Goal: Use online tool/utility: Utilize a website feature to perform a specific function

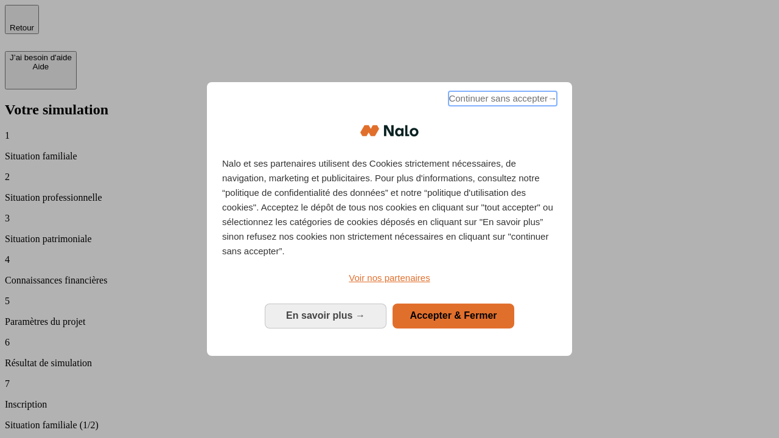
click at [502, 100] on span "Continuer sans accepter →" at bounding box center [503, 98] width 108 height 15
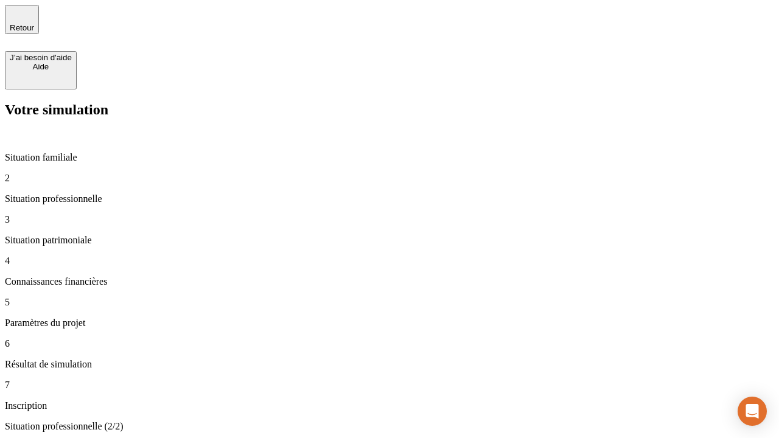
type input "70 000"
type input "1 000"
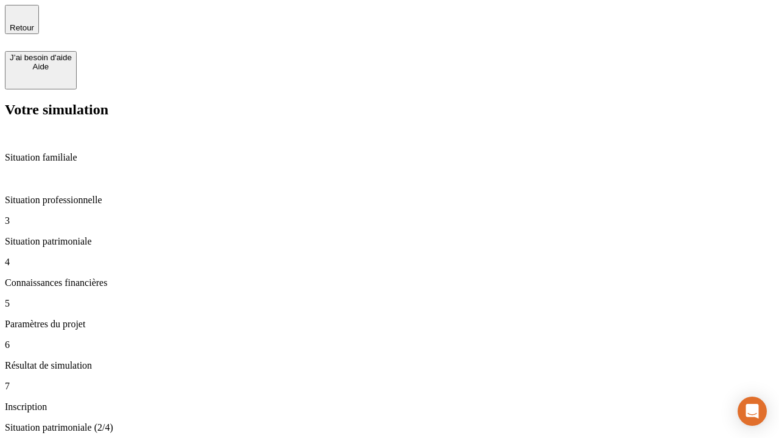
type input "800"
type input "6"
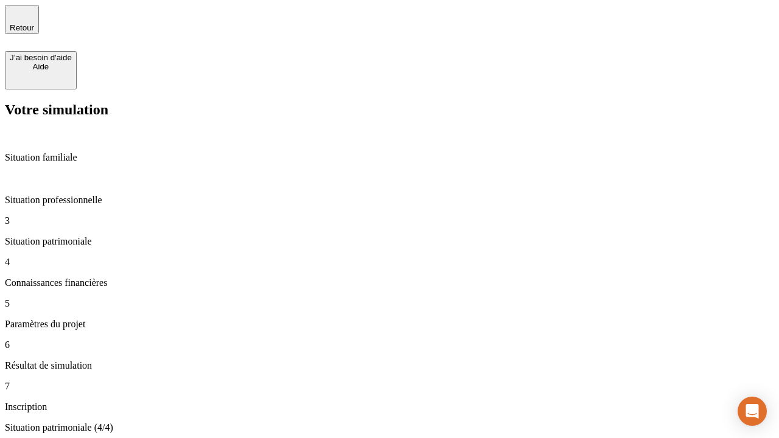
type input "400"
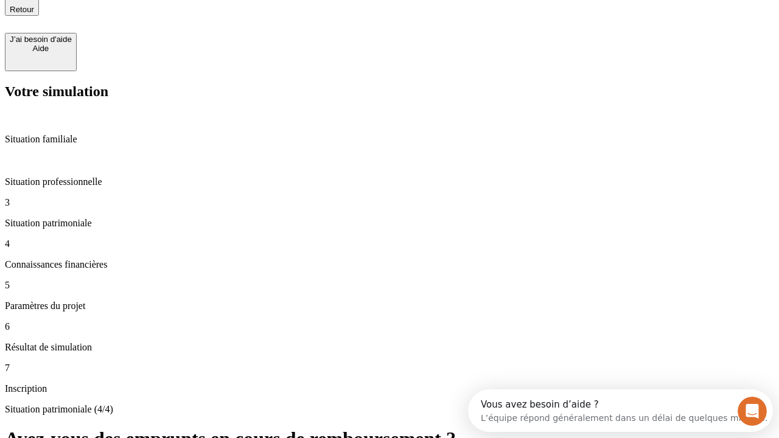
type input "3"
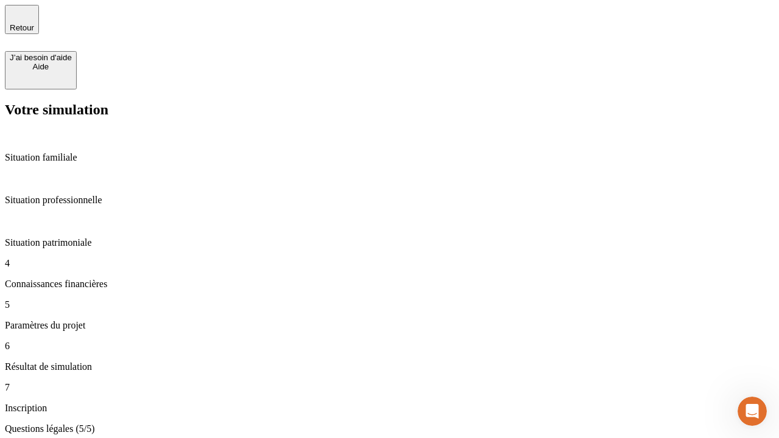
type input "35"
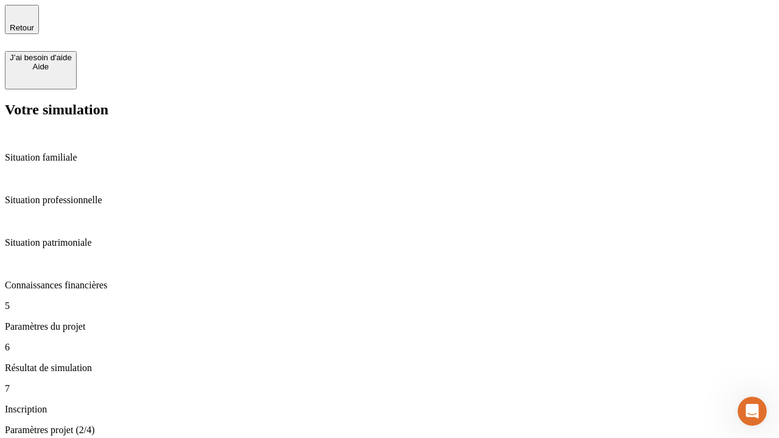
type input "500"
type input "640"
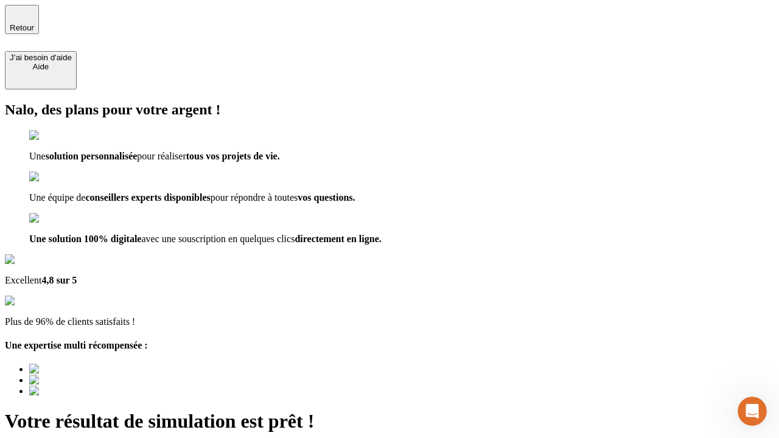
type input "[EMAIL_ADDRESS][DOMAIN_NAME]"
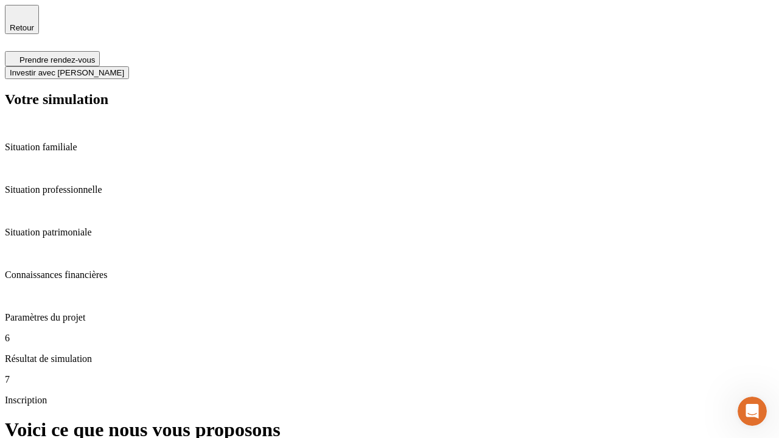
click at [124, 68] on span "Investir avec [PERSON_NAME]" at bounding box center [67, 72] width 114 height 9
